Goal: Transaction & Acquisition: Subscribe to service/newsletter

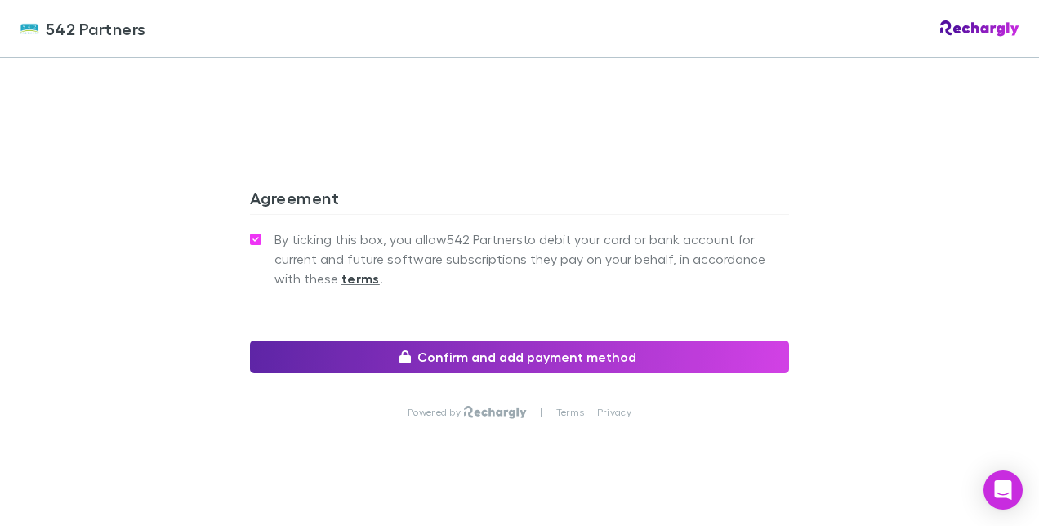
scroll to position [1548, 0]
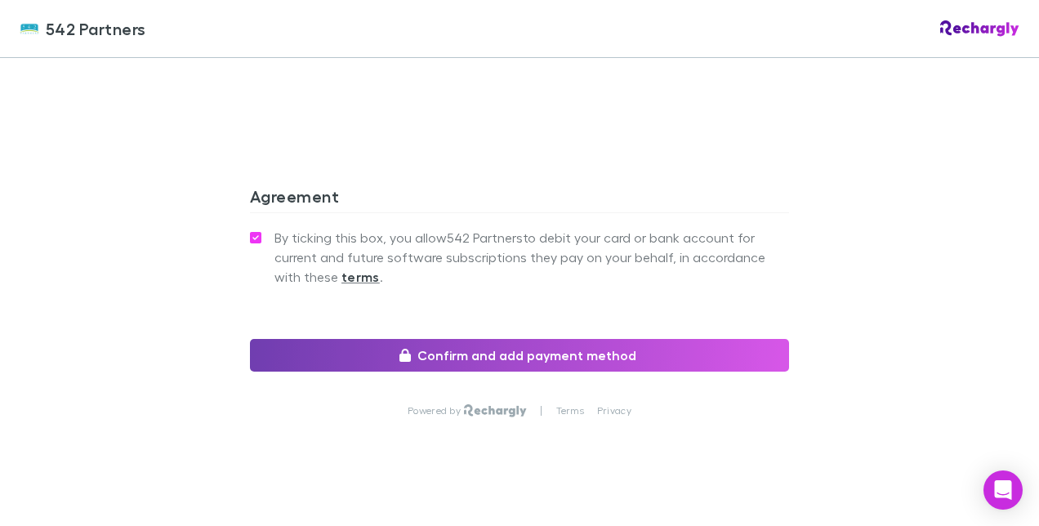
click at [462, 339] on button "Confirm and add payment method" at bounding box center [519, 355] width 539 height 33
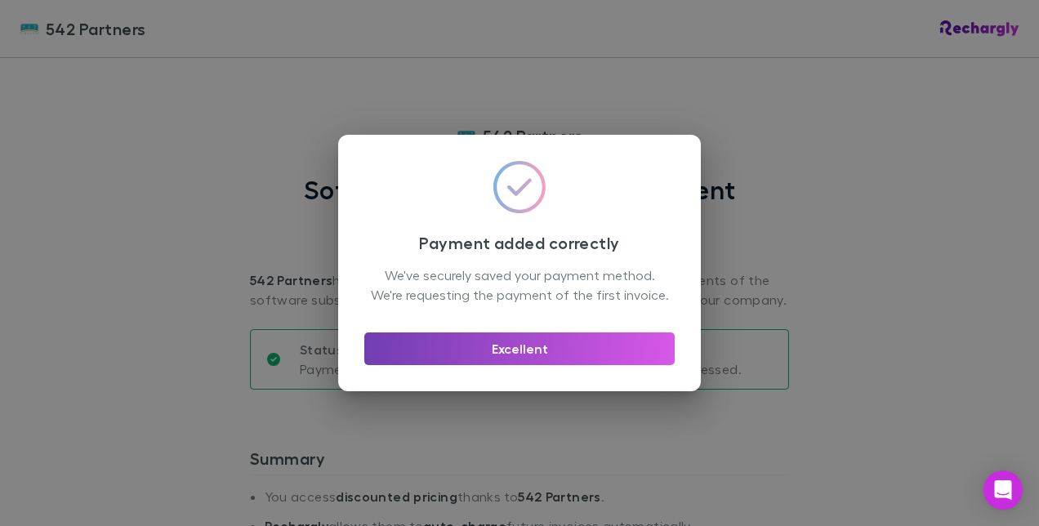
click at [516, 365] on button "Excellent" at bounding box center [519, 349] width 311 height 33
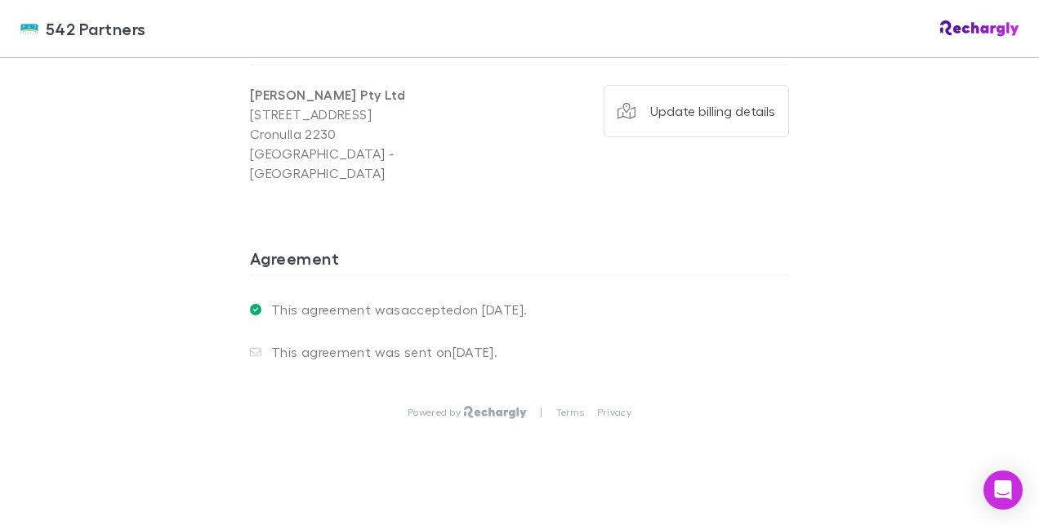
scroll to position [1298, 0]
